Goal: Use online tool/utility: Utilize a website feature to perform a specific function

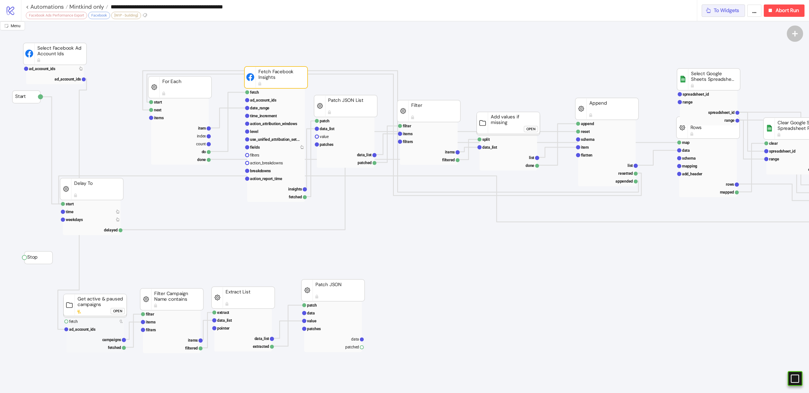
click at [722, 12] on span "To Widgets" at bounding box center [727, 10] width 26 height 6
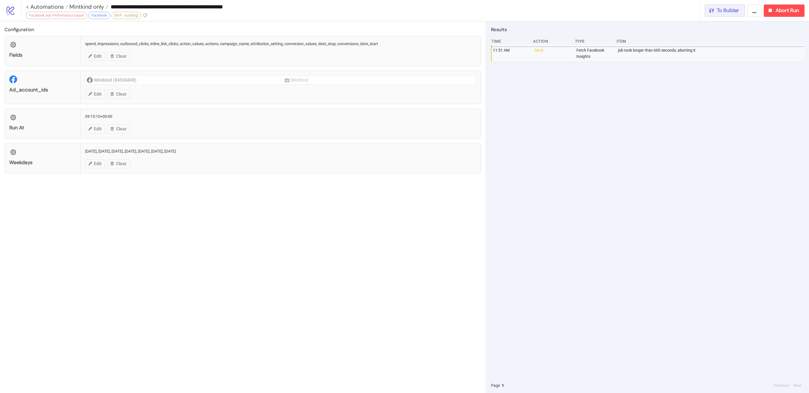
click at [741, 10] on button "To Builder" at bounding box center [725, 10] width 40 height 12
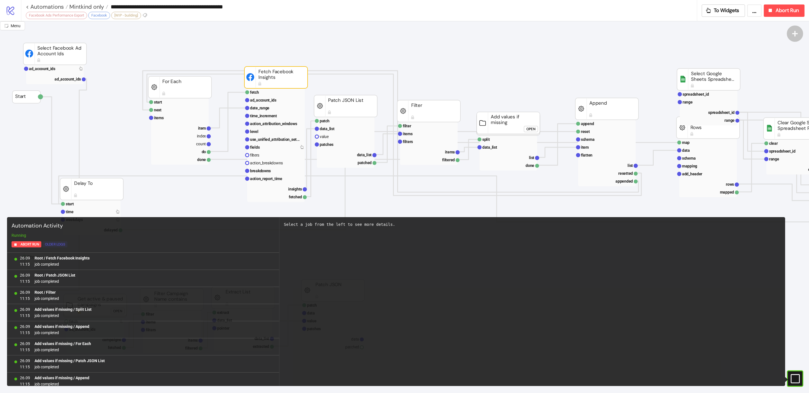
click at [59, 246] on div "Older Logs" at bounding box center [55, 245] width 20 height 6
click at [58, 244] on div "Older Logs" at bounding box center [55, 245] width 20 height 6
click at [54, 246] on div "Older Logs" at bounding box center [55, 245] width 20 height 6
drag, startPoint x: 58, startPoint y: 244, endPoint x: 83, endPoint y: 271, distance: 37.2
click at [58, 244] on div "Older Logs" at bounding box center [55, 245] width 20 height 6
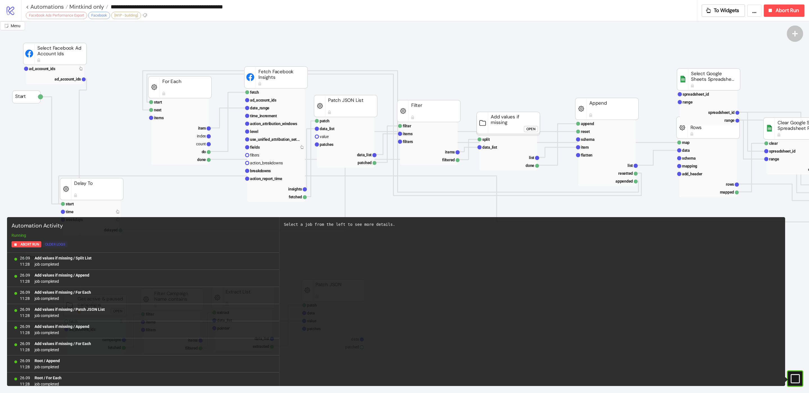
click at [61, 245] on div "Older Logs" at bounding box center [55, 245] width 20 height 6
click at [60, 245] on div "Older Logs" at bounding box center [55, 245] width 20 height 6
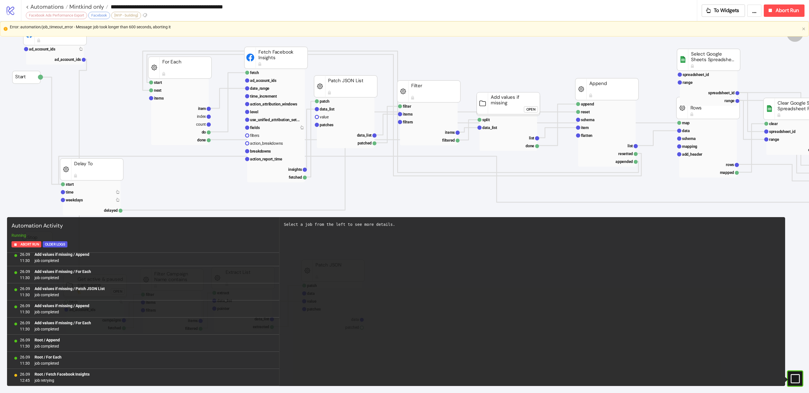
scroll to position [3, 0]
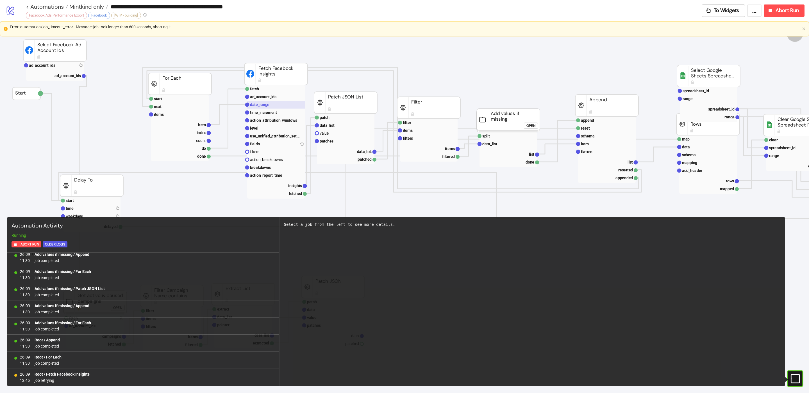
click at [280, 105] on rect at bounding box center [276, 105] width 58 height 8
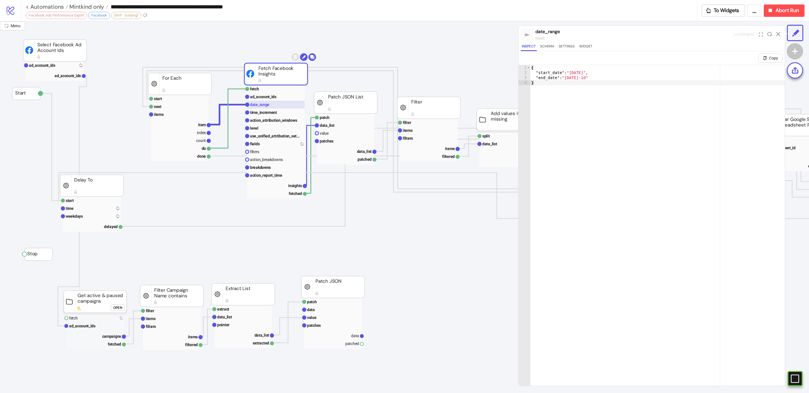
click at [280, 105] on rect at bounding box center [276, 105] width 58 height 8
click at [269, 114] on text "time_increment" at bounding box center [263, 112] width 27 height 4
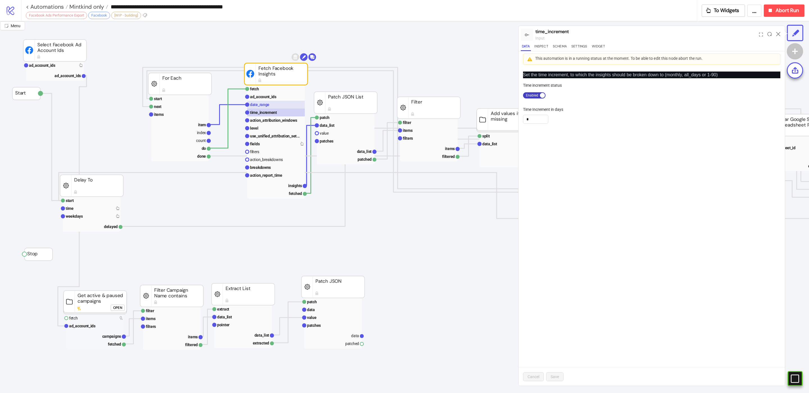
click at [272, 104] on rect at bounding box center [276, 105] width 58 height 8
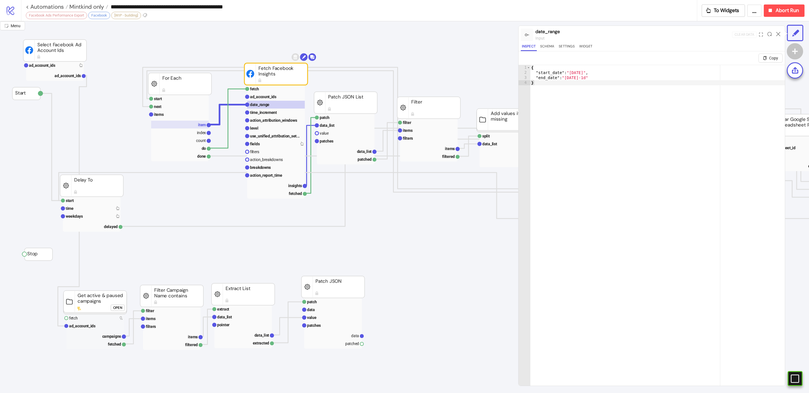
click at [202, 127] on text "item" at bounding box center [202, 125] width 8 height 4
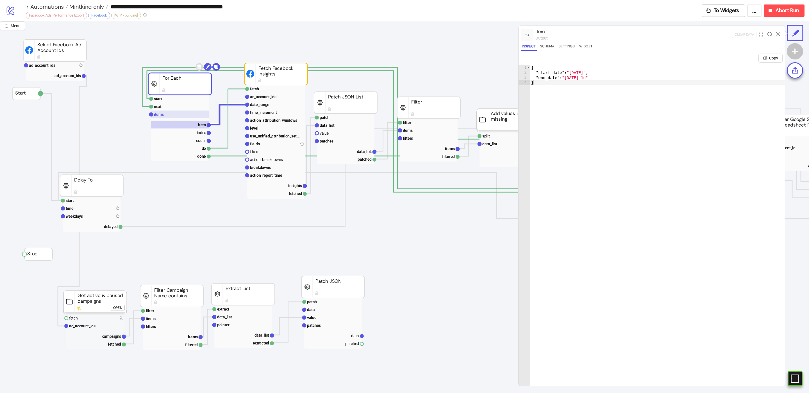
click at [167, 113] on rect at bounding box center [180, 115] width 58 height 8
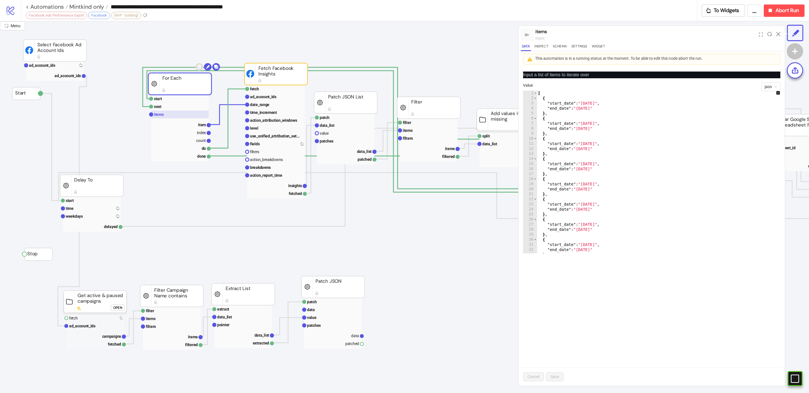
click at [159, 113] on text "items" at bounding box center [159, 114] width 10 height 4
click at [776, 33] on icon at bounding box center [778, 34] width 4 height 4
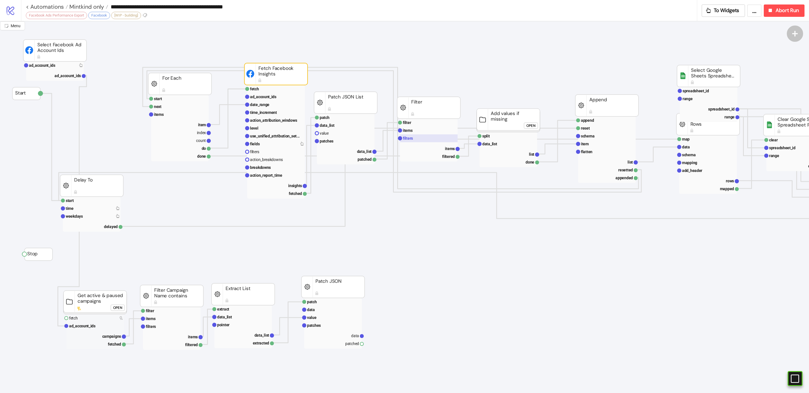
click at [423, 137] on rect at bounding box center [429, 139] width 58 height 8
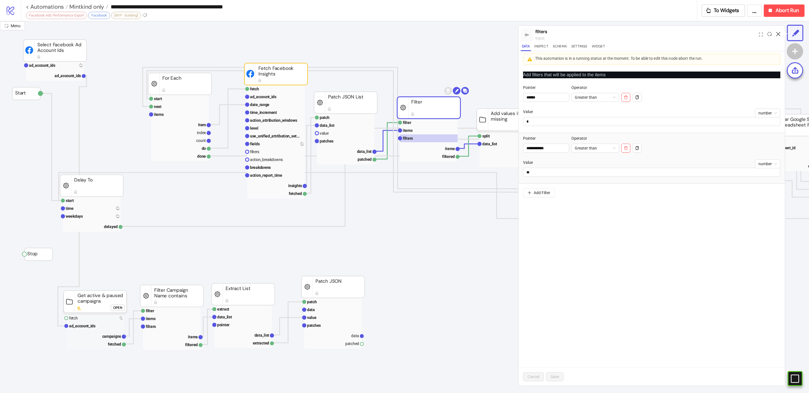
click at [777, 34] on icon at bounding box center [778, 34] width 4 height 4
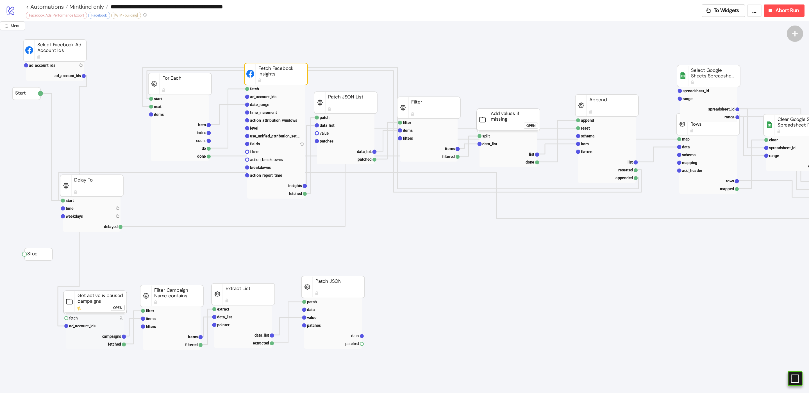
click at [154, 83] on rect at bounding box center [179, 84] width 63 height 22
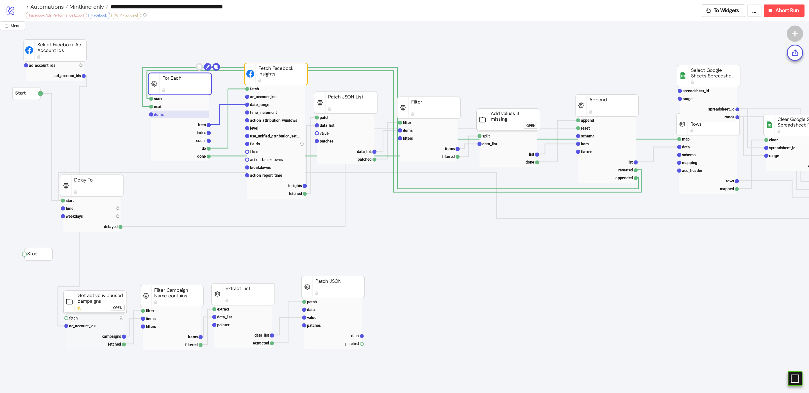
click at [161, 112] on rect at bounding box center [180, 115] width 58 height 8
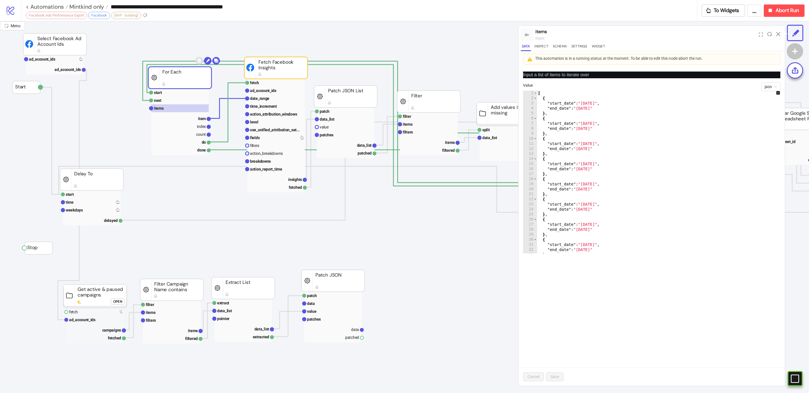
scroll to position [11, 0]
click at [784, 12] on span "Abort Run" at bounding box center [786, 10] width 23 height 6
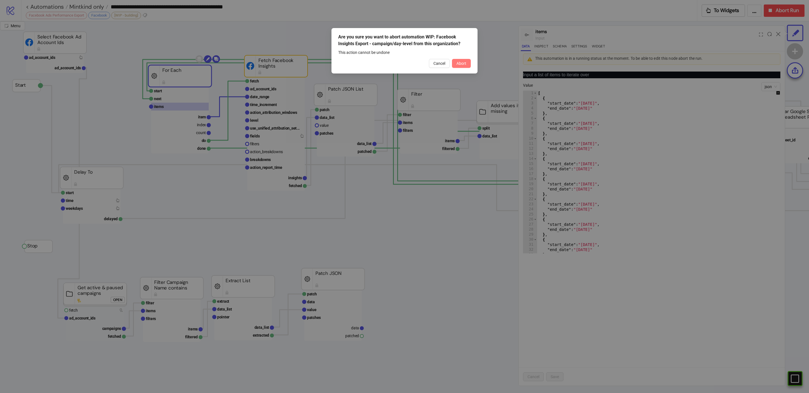
click at [465, 62] on span "Abort" at bounding box center [461, 63] width 10 height 4
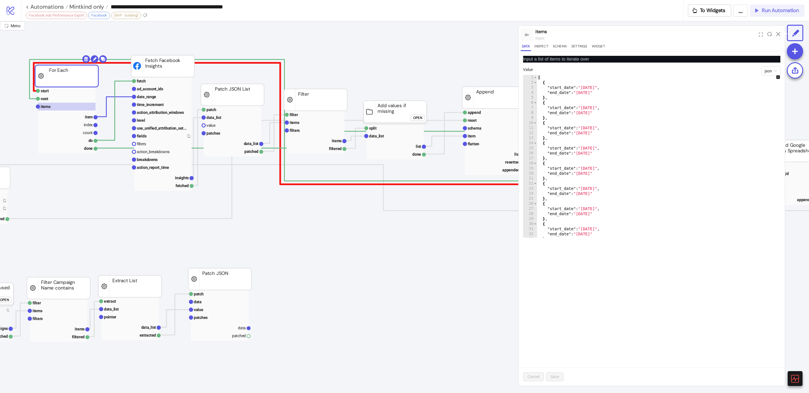
scroll to position [11, 114]
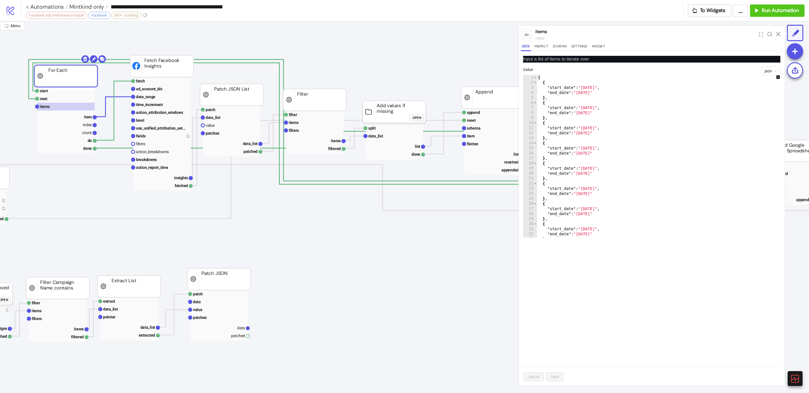
click at [777, 34] on icon at bounding box center [778, 34] width 4 height 4
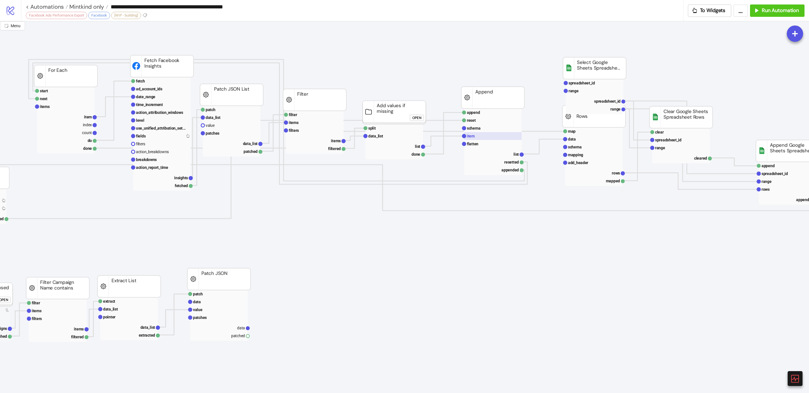
scroll to position [11, 0]
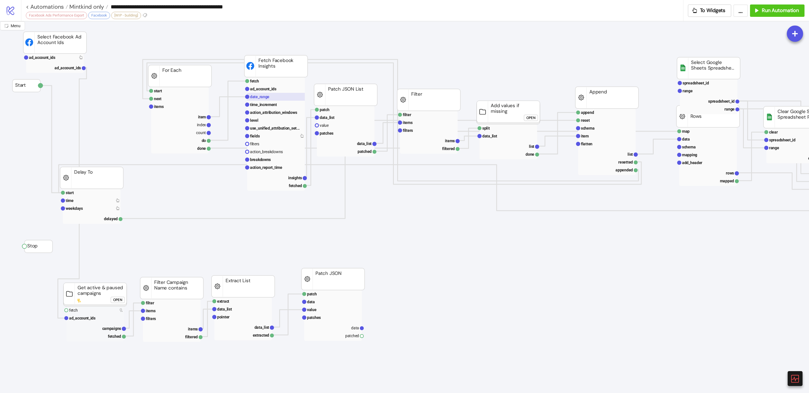
click at [280, 98] on rect at bounding box center [276, 97] width 58 height 8
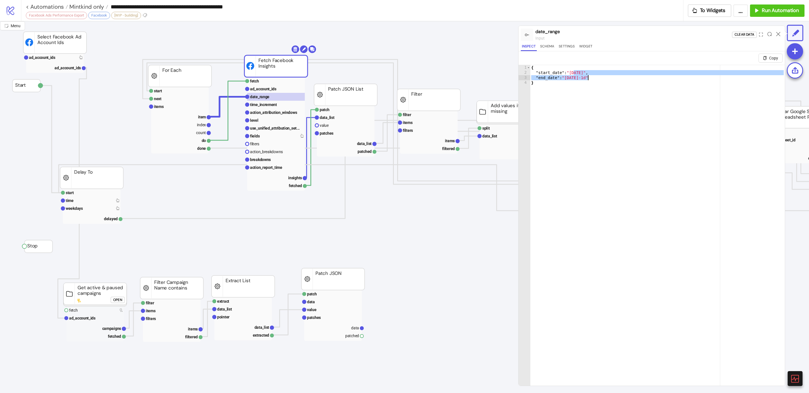
drag, startPoint x: 577, startPoint y: 73, endPoint x: 599, endPoint y: 78, distance: 22.1
click at [599, 78] on div "{ "start_date" : "[DATE]" , "end_date" : "[DATE]-1d" }" at bounding box center [657, 237] width 255 height 344
click at [599, 79] on div "{ "start_date" : "[DATE]" , "end_date" : "[DATE]-1d" }" at bounding box center [657, 237] width 255 height 344
type textarea "**********"
click at [775, 33] on div at bounding box center [778, 34] width 9 height 15
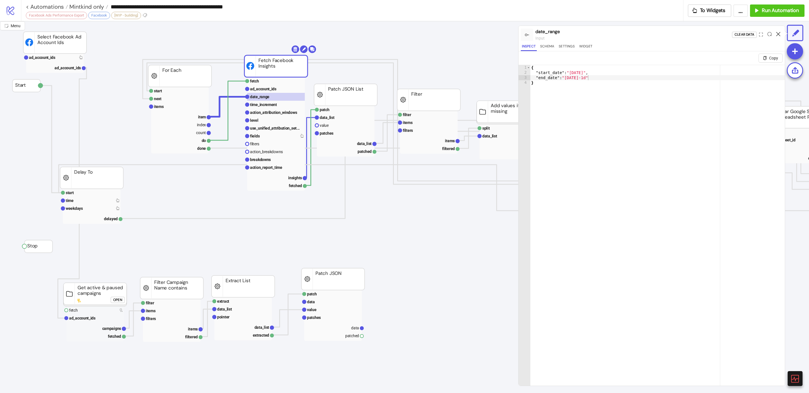
click at [778, 32] on icon at bounding box center [778, 34] width 4 height 4
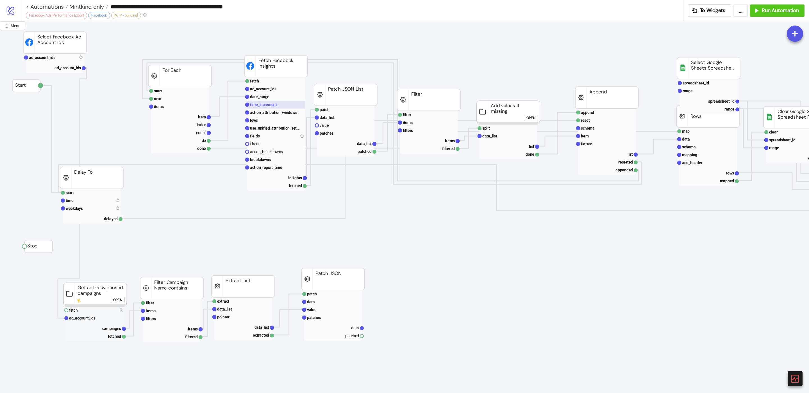
click at [267, 104] on text "time_increment" at bounding box center [263, 105] width 27 height 4
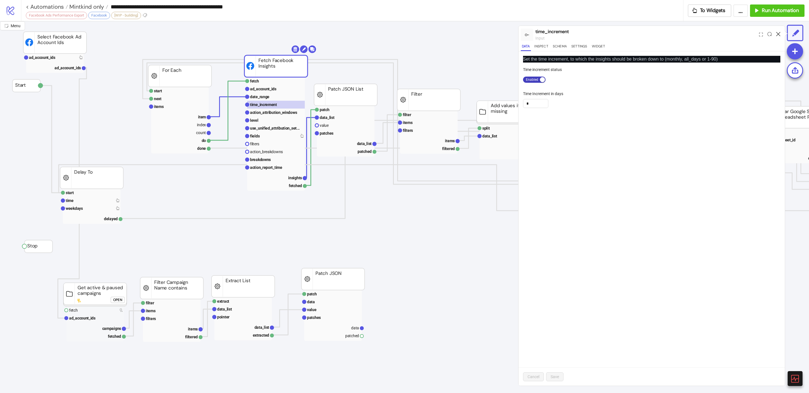
click at [777, 34] on icon at bounding box center [778, 34] width 4 height 4
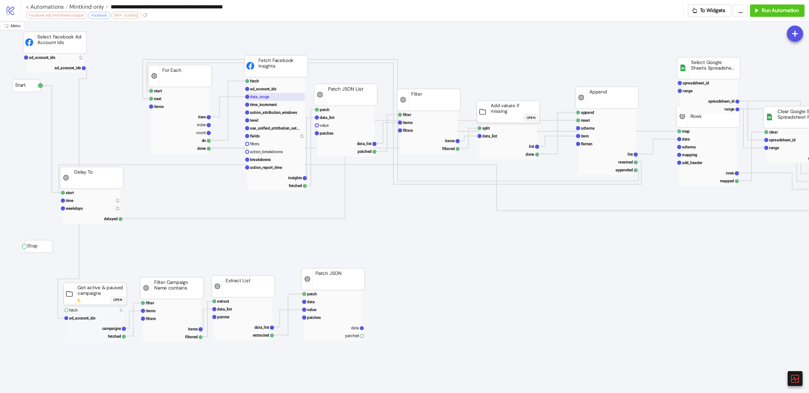
click at [276, 99] on rect at bounding box center [276, 97] width 58 height 8
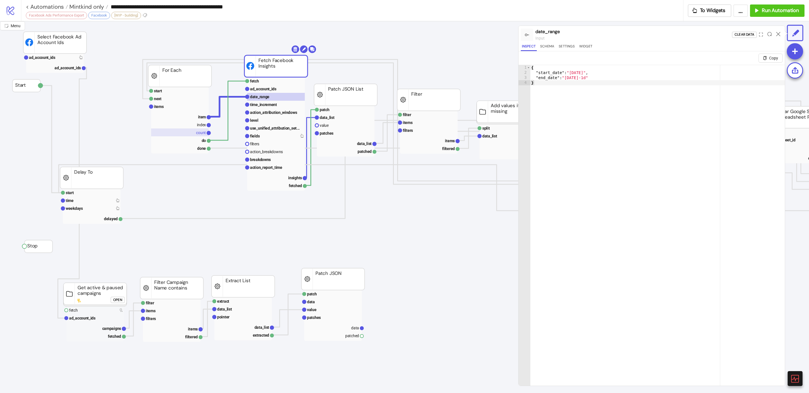
click at [199, 133] on text "count" at bounding box center [201, 133] width 10 height 4
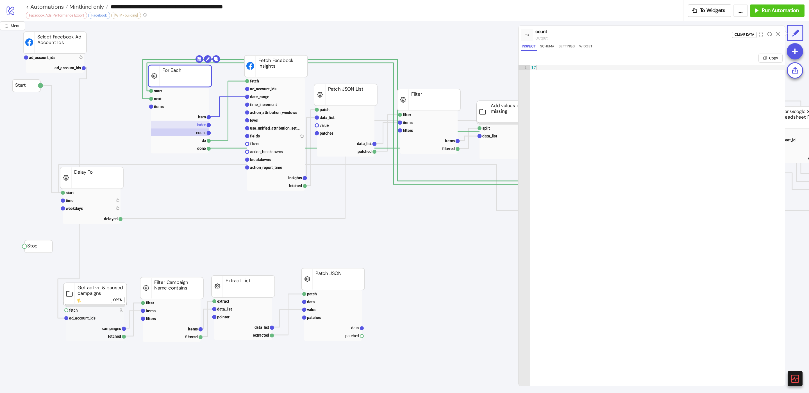
click at [200, 126] on text "index" at bounding box center [201, 125] width 9 height 4
click at [203, 117] on text "item" at bounding box center [202, 117] width 8 height 4
click at [171, 106] on rect at bounding box center [180, 107] width 58 height 8
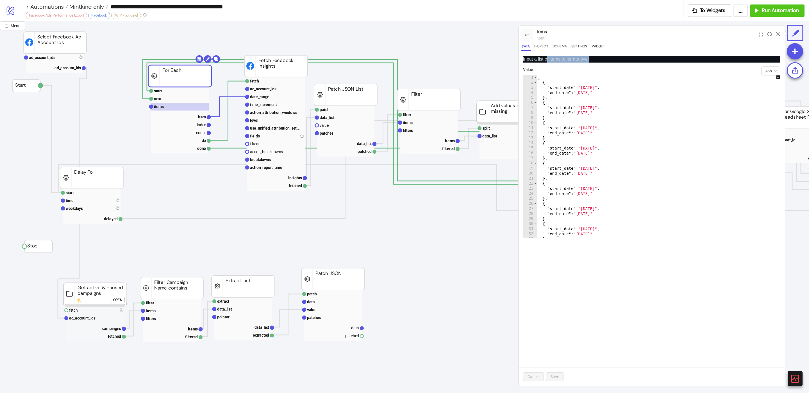
drag, startPoint x: 547, startPoint y: 60, endPoint x: 608, endPoint y: 63, distance: 61.3
click at [608, 63] on p "Input a list of items to iterate over" at bounding box center [651, 59] width 257 height 7
click at [607, 62] on p "Input a list of items to iterate over" at bounding box center [651, 59] width 257 height 7
click at [776, 70] on span "json" at bounding box center [770, 71] width 12 height 8
click at [768, 89] on div "string" at bounding box center [770, 91] width 10 height 6
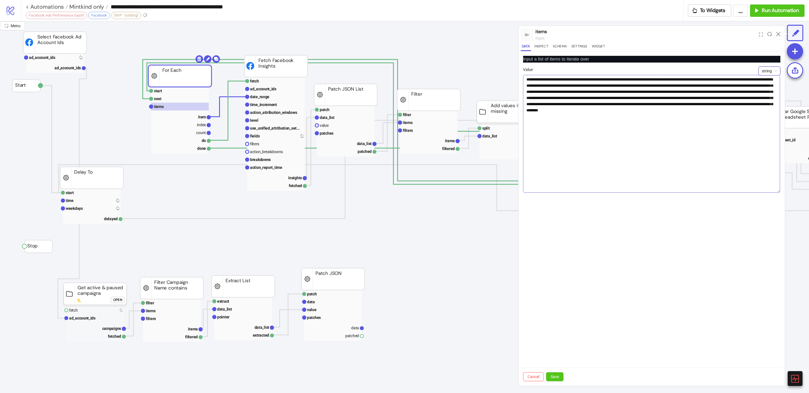
drag, startPoint x: 778, startPoint y: 88, endPoint x: 772, endPoint y: 185, distance: 97.1
click at [772, 185] on textarea "**********" at bounding box center [651, 134] width 257 height 118
drag, startPoint x: 615, startPoint y: 117, endPoint x: 499, endPoint y: 78, distance: 122.7
click at [500, 79] on div "**********" at bounding box center [404, 207] width 809 height 372
click at [662, 149] on textarea "**********" at bounding box center [651, 131] width 257 height 112
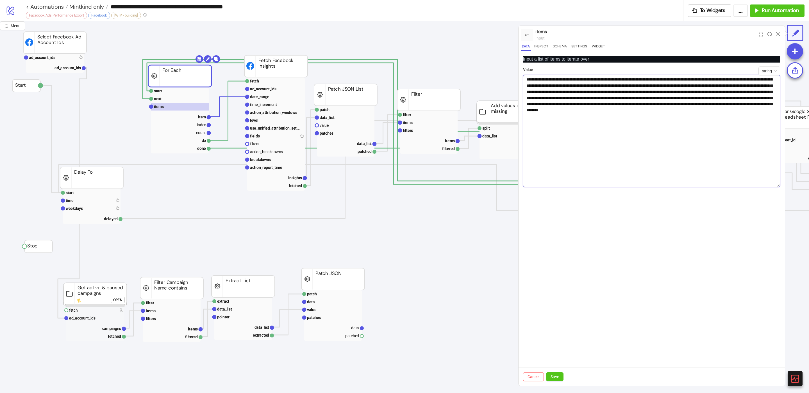
click at [674, 113] on textarea "**********" at bounding box center [651, 131] width 257 height 112
drag, startPoint x: 615, startPoint y: 117, endPoint x: 536, endPoint y: 81, distance: 86.3
click at [536, 81] on textarea "**********" at bounding box center [651, 131] width 257 height 112
drag, startPoint x: 615, startPoint y: 116, endPoint x: 496, endPoint y: 64, distance: 129.8
click at [503, 65] on div "**********" at bounding box center [404, 207] width 809 height 372
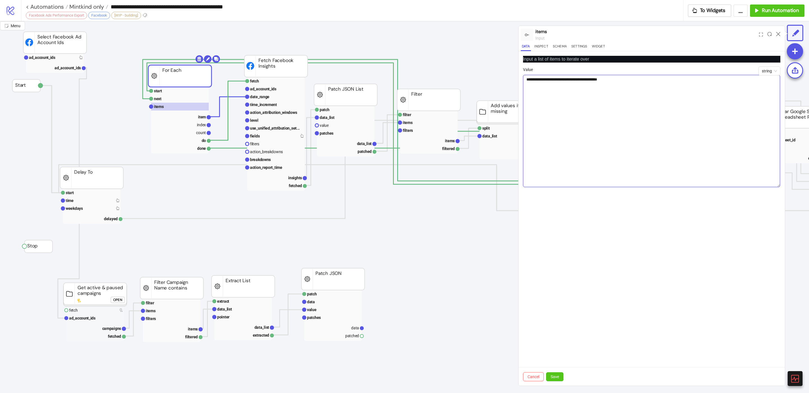
drag, startPoint x: 558, startPoint y: 81, endPoint x: 562, endPoint y: 68, distance: 13.3
click at [560, 80] on textarea "**********" at bounding box center [651, 131] width 257 height 112
type textarea "**********"
click at [554, 375] on span "Save" at bounding box center [554, 377] width 8 height 4
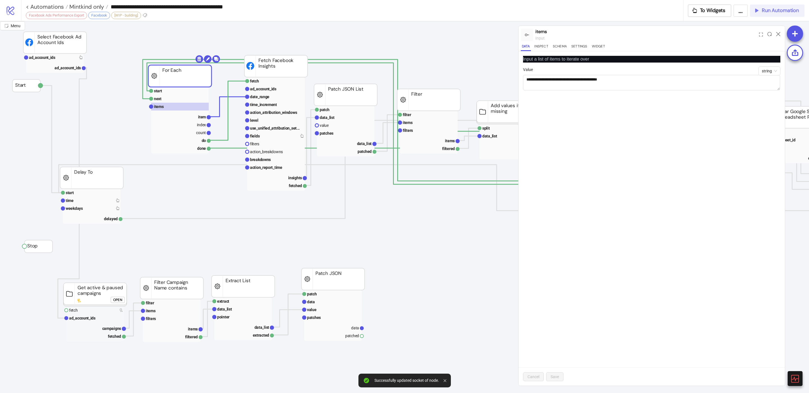
click at [769, 6] on button "Run Automation" at bounding box center [777, 10] width 54 height 12
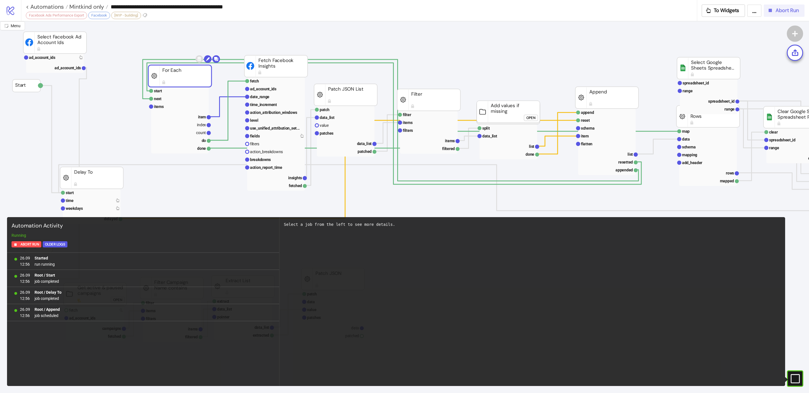
click at [782, 13] on span "Abort Run" at bounding box center [786, 10] width 23 height 6
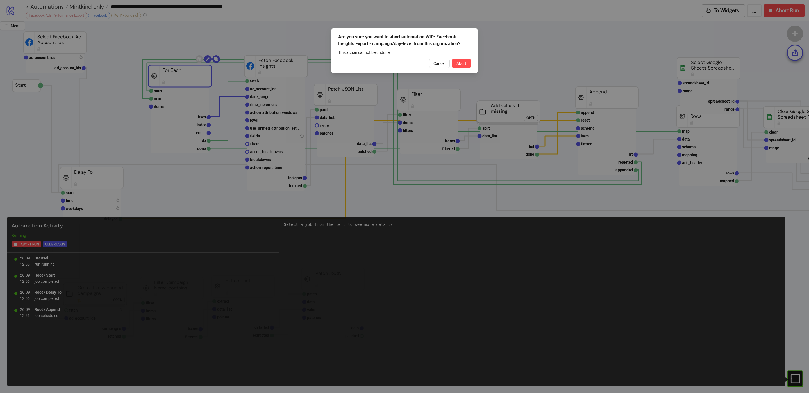
click at [462, 65] on span "Abort" at bounding box center [461, 63] width 10 height 4
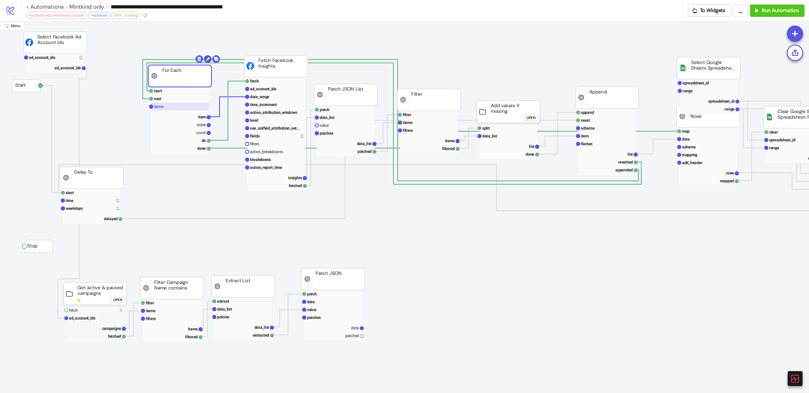
click at [161, 107] on text "items" at bounding box center [159, 106] width 10 height 4
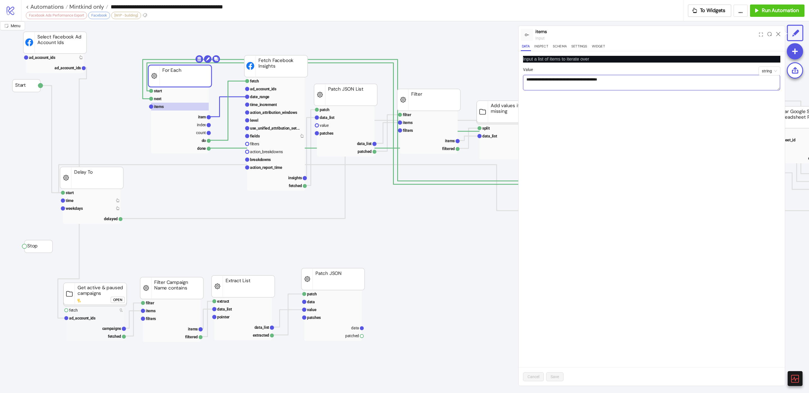
drag, startPoint x: 550, startPoint y: 80, endPoint x: 572, endPoint y: 81, distance: 21.6
click at [572, 81] on textarea "**********" at bounding box center [651, 82] width 257 height 15
click at [581, 80] on textarea "**********" at bounding box center [651, 82] width 257 height 15
drag, startPoint x: 573, startPoint y: 81, endPoint x: 625, endPoint y: 85, distance: 51.8
click at [625, 85] on textarea "**********" at bounding box center [651, 82] width 257 height 15
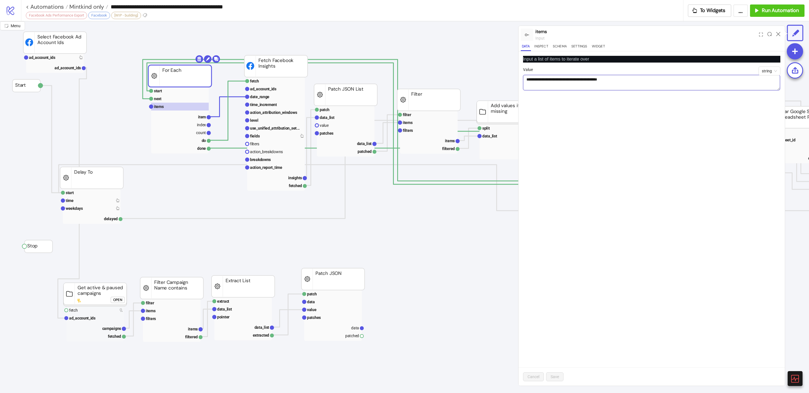
click at [625, 83] on textarea "**********" at bounding box center [651, 82] width 257 height 15
click at [784, 12] on span "Run Automation" at bounding box center [780, 10] width 37 height 6
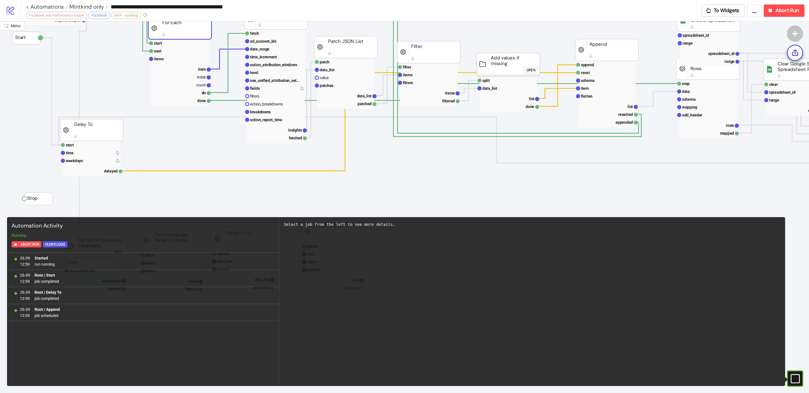
scroll to position [78, 0]
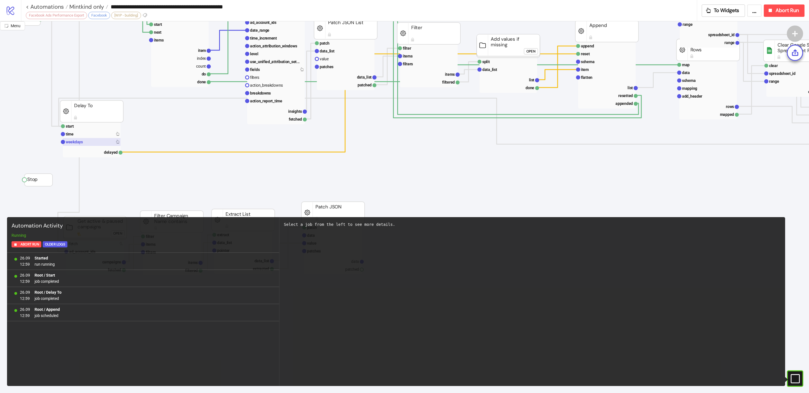
click at [85, 140] on rect at bounding box center [92, 142] width 58 height 8
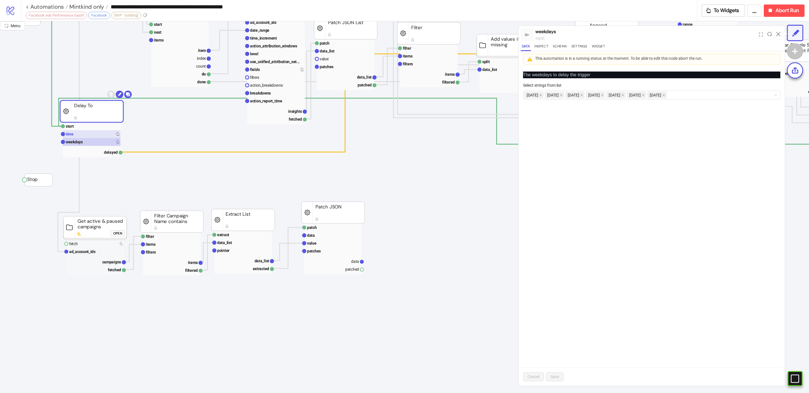
click at [79, 133] on rect at bounding box center [92, 134] width 58 height 8
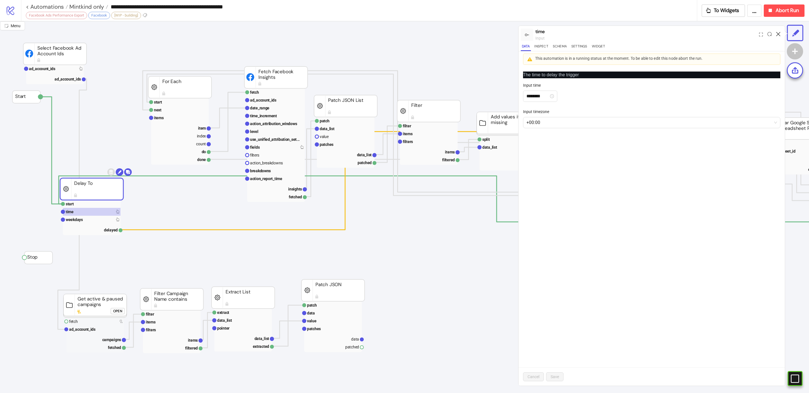
click at [777, 33] on icon at bounding box center [778, 34] width 4 height 4
